Goal: Transaction & Acquisition: Purchase product/service

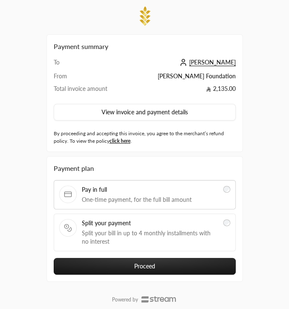
click at [223, 223] on label "Split your payment Split your bill in up to 4 monthly installments with no inte…" at bounding box center [144, 232] width 171 height 27
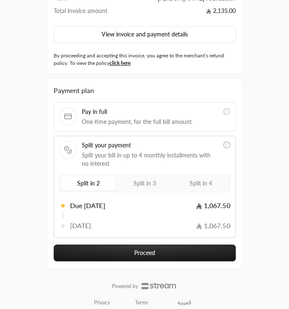
scroll to position [79, 0]
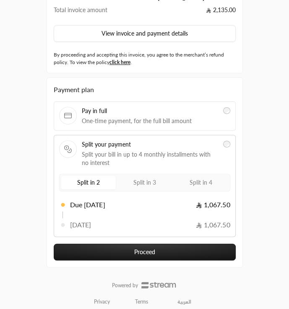
click at [128, 184] on label "Split in 3" at bounding box center [144, 182] width 55 height 13
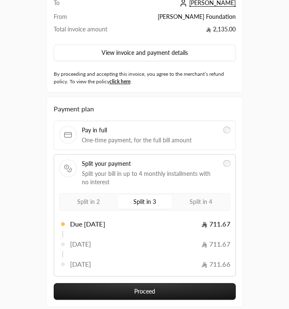
scroll to position [0, 0]
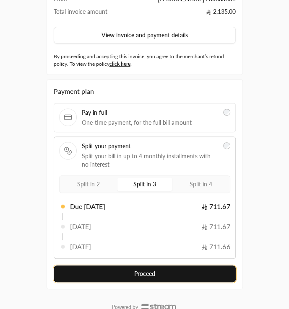
click at [141, 277] on button "Proceed" at bounding box center [145, 274] width 182 height 17
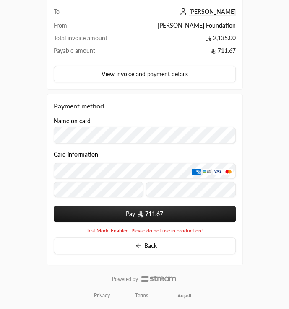
scroll to position [77, 0]
